Goal: Check status: Check status

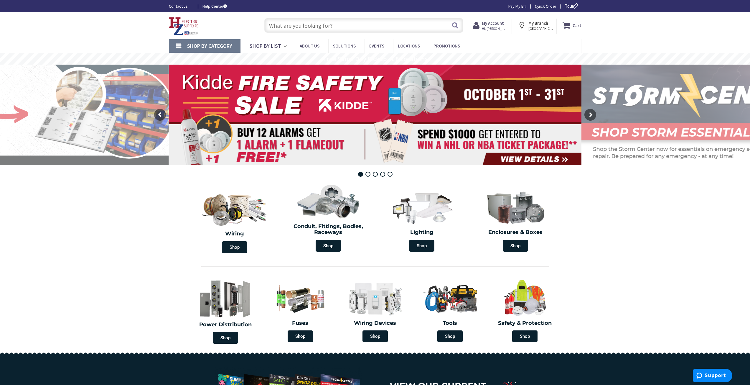
click at [497, 30] on span "Hi, [PERSON_NAME]" at bounding box center [494, 28] width 25 height 5
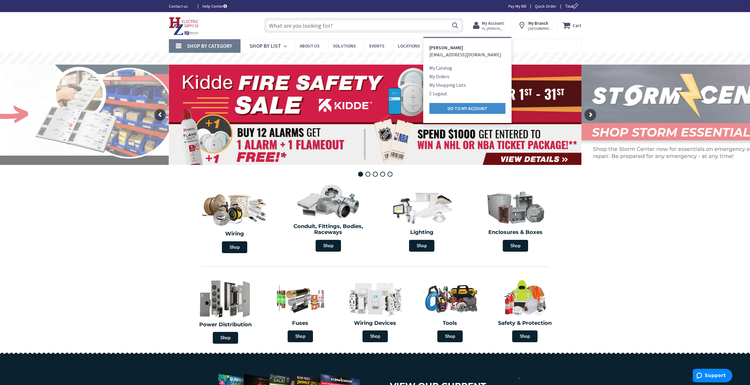
click at [435, 77] on link "My Orders" at bounding box center [439, 76] width 20 height 7
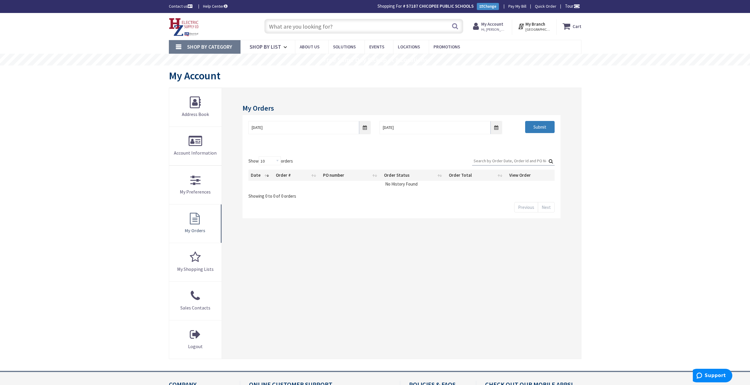
click at [535, 131] on input "Submit" at bounding box center [539, 127] width 29 height 12
click at [333, 187] on td "02600621" at bounding box center [359, 186] width 55 height 11
click at [528, 186] on span "View Details" at bounding box center [518, 186] width 23 height 6
click at [509, 186] on td "View Details" at bounding box center [531, 186] width 48 height 11
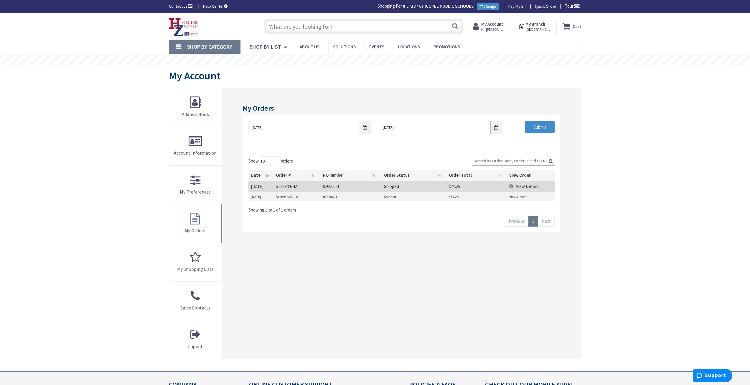
click at [511, 197] on link "View Order" at bounding box center [517, 196] width 17 height 5
click at [193, 22] on img at bounding box center [184, 27] width 30 height 18
